Goal: Book appointment/travel/reservation

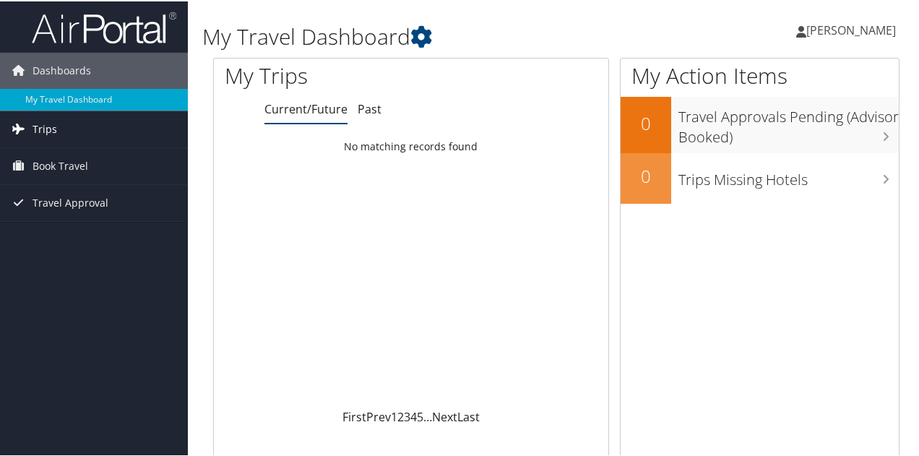
click at [71, 124] on link "Trips" at bounding box center [94, 128] width 188 height 36
click at [65, 226] on span "Book Travel" at bounding box center [61, 230] width 56 height 36
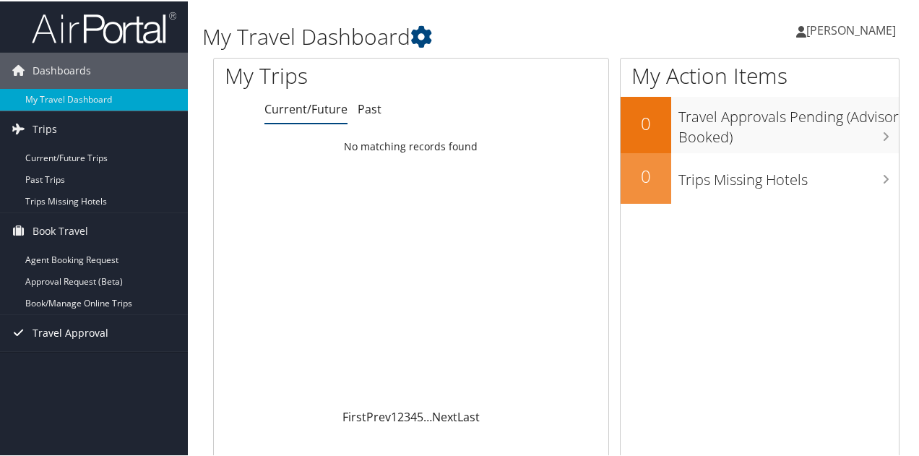
click at [64, 338] on span "Travel Approval" at bounding box center [71, 332] width 76 height 36
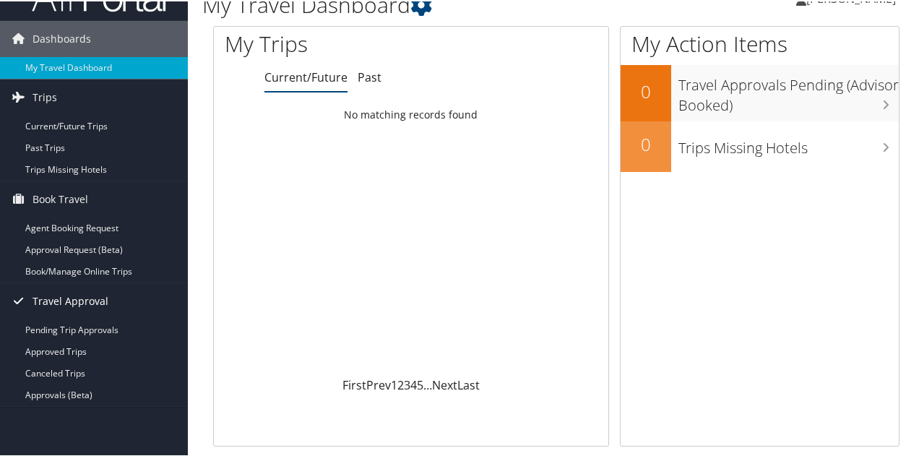
scroll to position [38, 0]
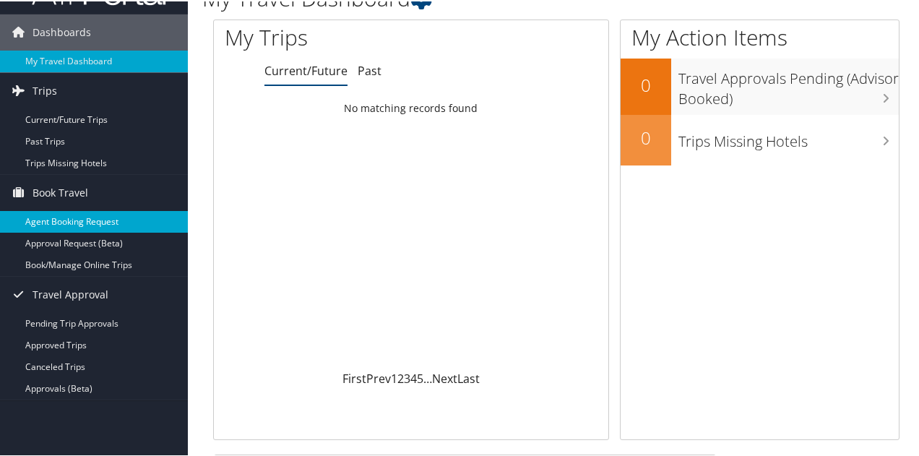
click at [78, 222] on link "Agent Booking Request" at bounding box center [94, 221] width 188 height 22
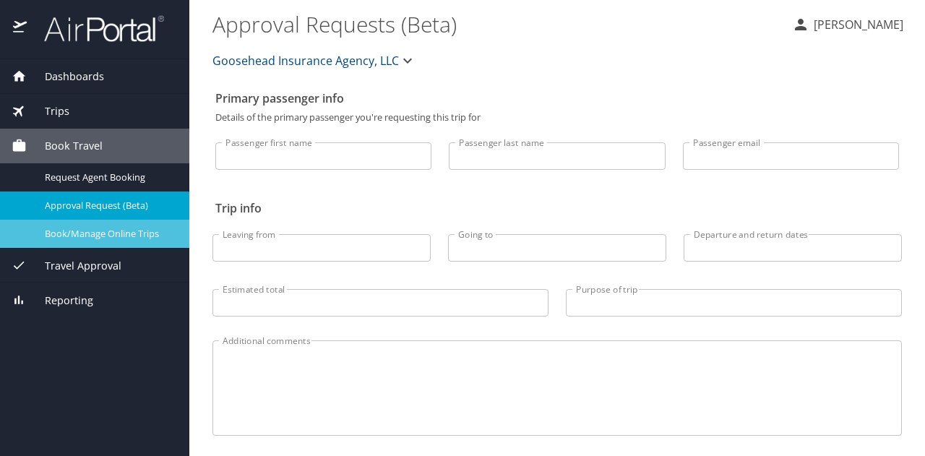
click at [97, 231] on span "Book/Manage Online Trips" at bounding box center [108, 234] width 127 height 14
